Goal: Transaction & Acquisition: Download file/media

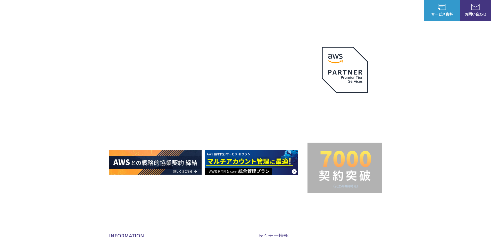
drag, startPoint x: 276, startPoint y: 162, endPoint x: 248, endPoint y: 82, distance: 84.8
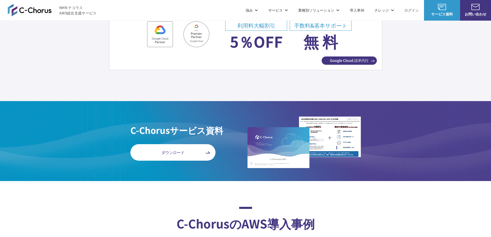
scroll to position [1920, 0]
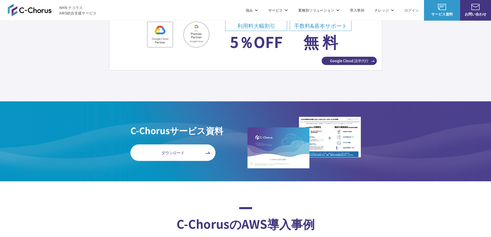
click at [201, 155] on span "ダウンロード" at bounding box center [173, 153] width 85 height 6
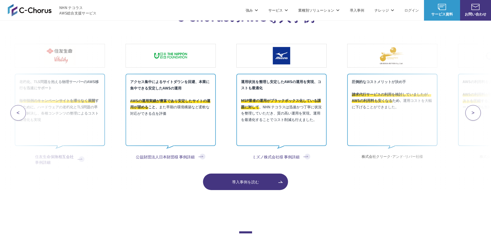
scroll to position [2335, 0]
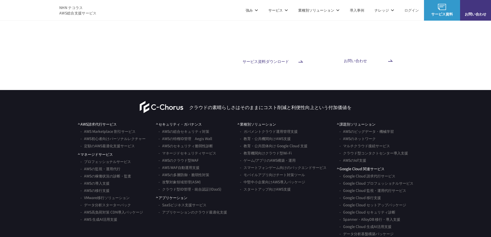
scroll to position [3006, 0]
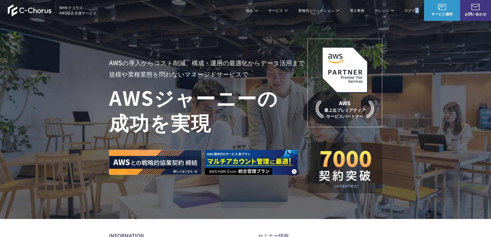
click at [417, 13] on li "ログイン" at bounding box center [412, 10] width 25 height 21
click at [416, 12] on link "ログイン" at bounding box center [412, 10] width 14 height 5
